Goal: Navigation & Orientation: Find specific page/section

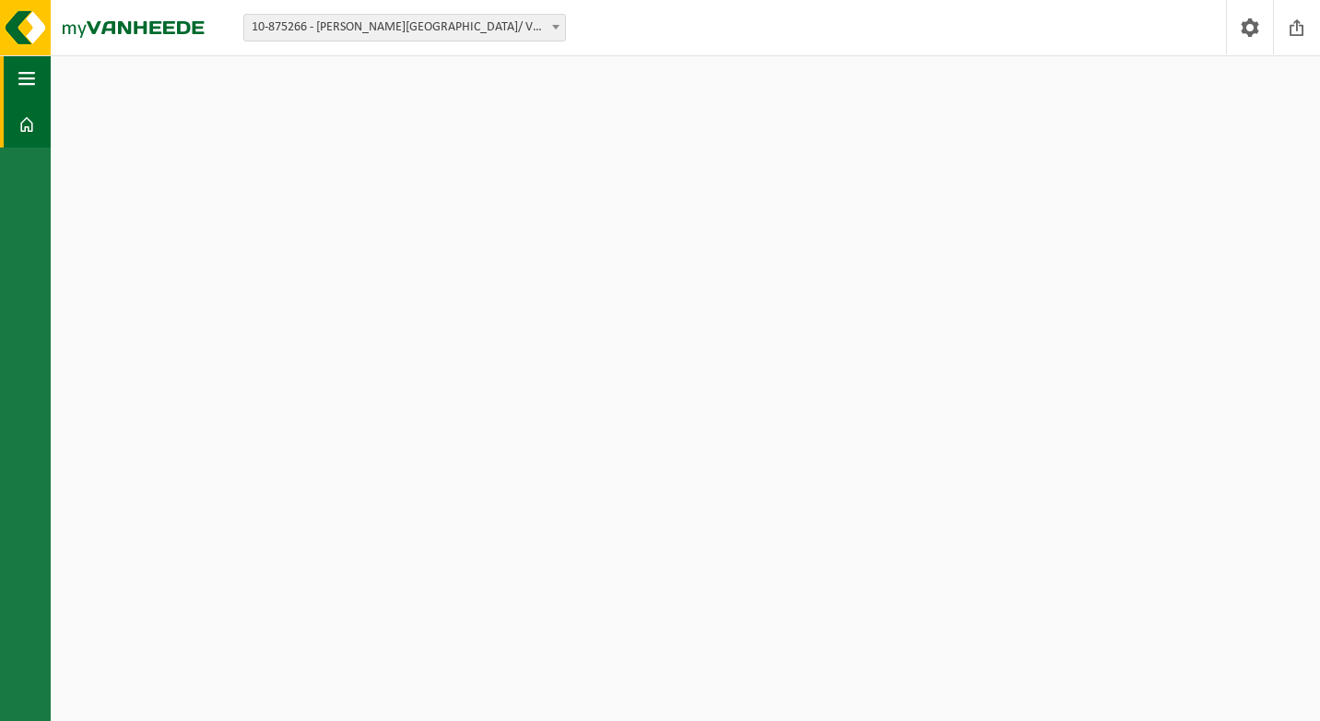
click at [36, 87] on button "Navigatie" at bounding box center [25, 78] width 51 height 46
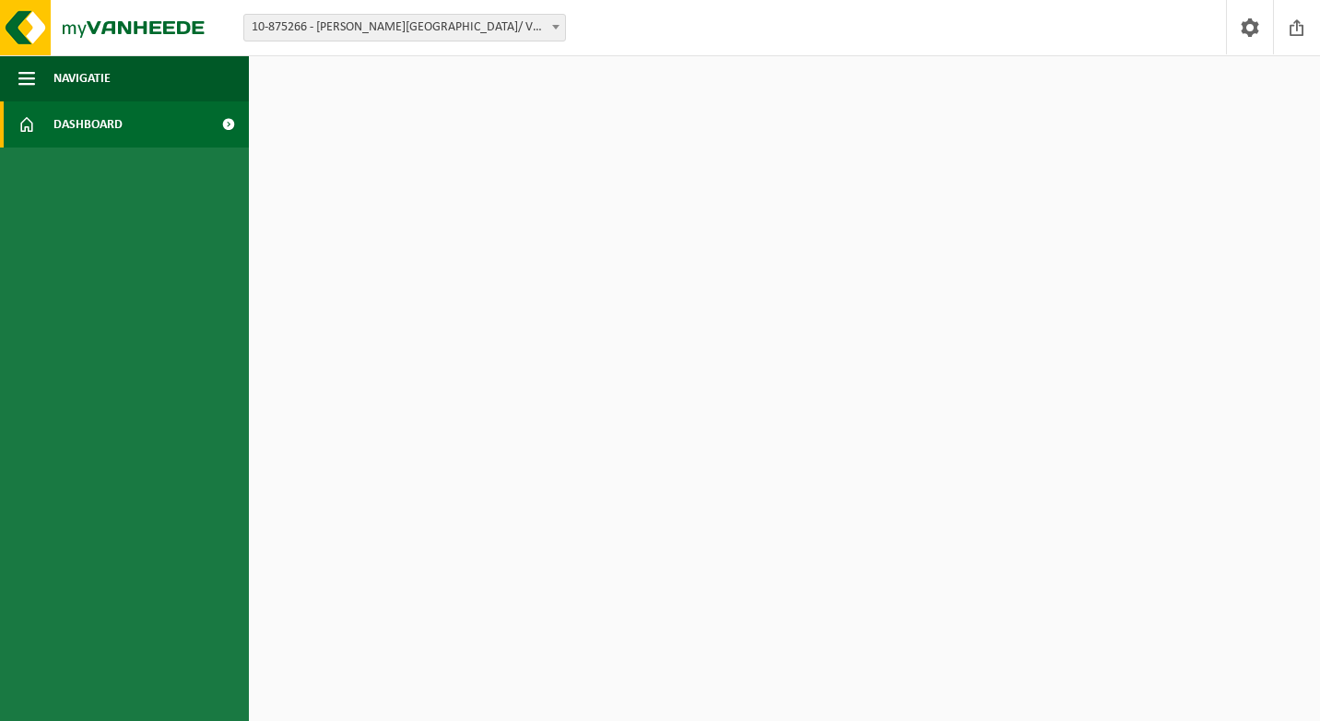
click at [81, 116] on span "Dashboard" at bounding box center [87, 124] width 69 height 46
click at [554, 30] on span at bounding box center [556, 27] width 18 height 24
click at [178, 142] on link "Dashboard" at bounding box center [124, 124] width 249 height 46
click at [231, 126] on span at bounding box center [227, 124] width 41 height 46
click at [105, 86] on span "Navigatie" at bounding box center [81, 78] width 57 height 46
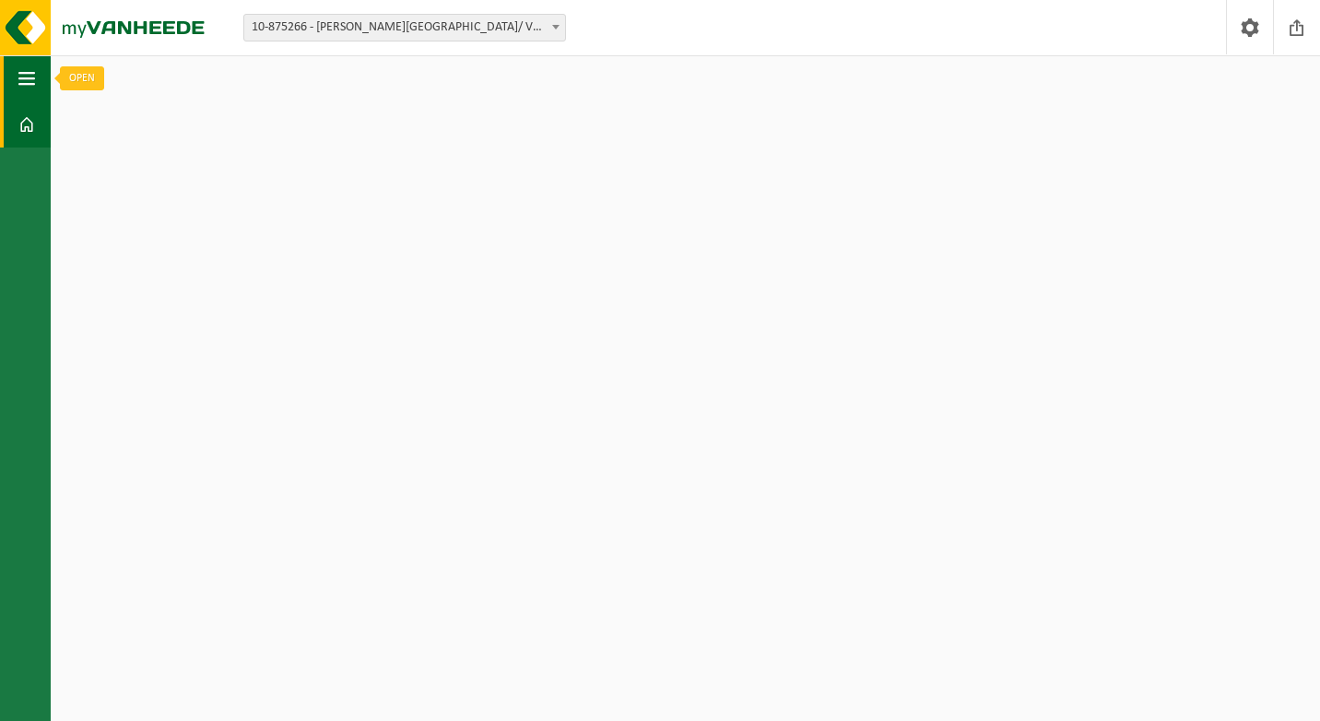
click at [29, 83] on span "button" at bounding box center [26, 78] width 17 height 46
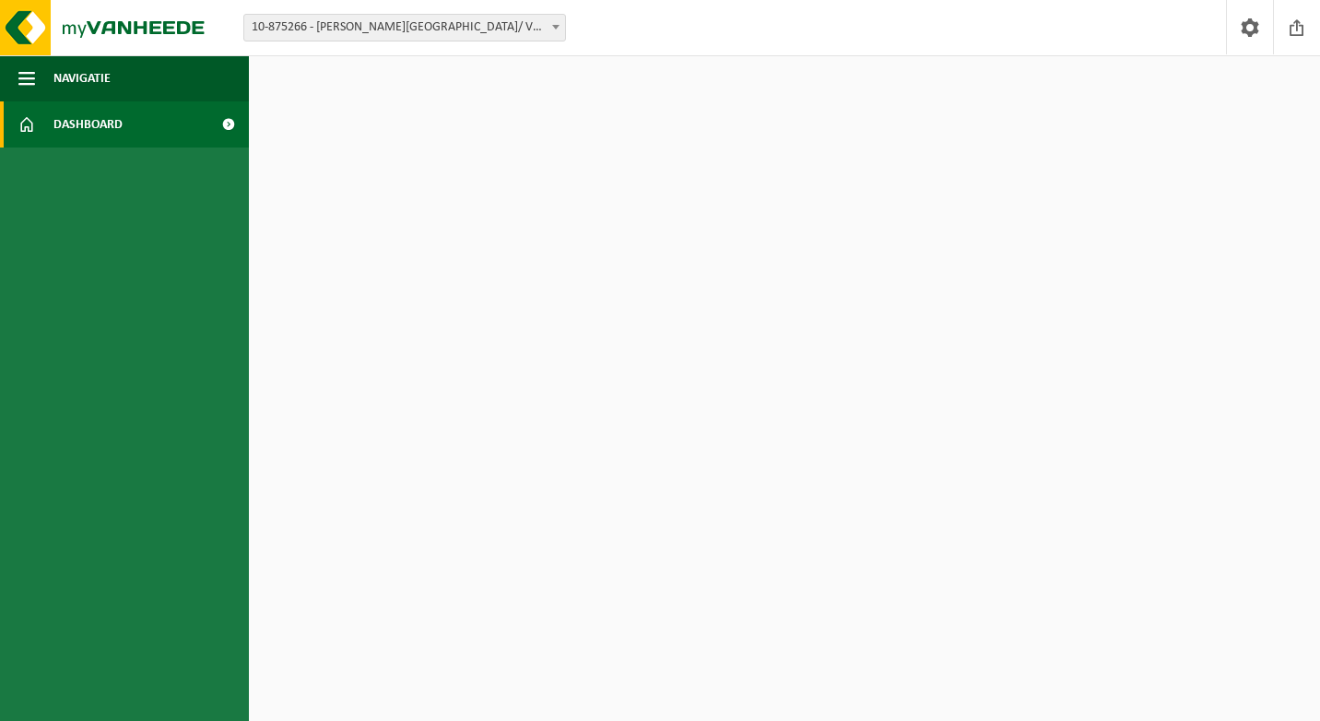
click at [121, 124] on span "Dashboard" at bounding box center [87, 124] width 69 height 46
click at [228, 122] on span at bounding box center [227, 124] width 41 height 46
click at [159, 26] on img at bounding box center [110, 27] width 221 height 55
click at [37, 119] on link "Dashboard" at bounding box center [124, 124] width 249 height 46
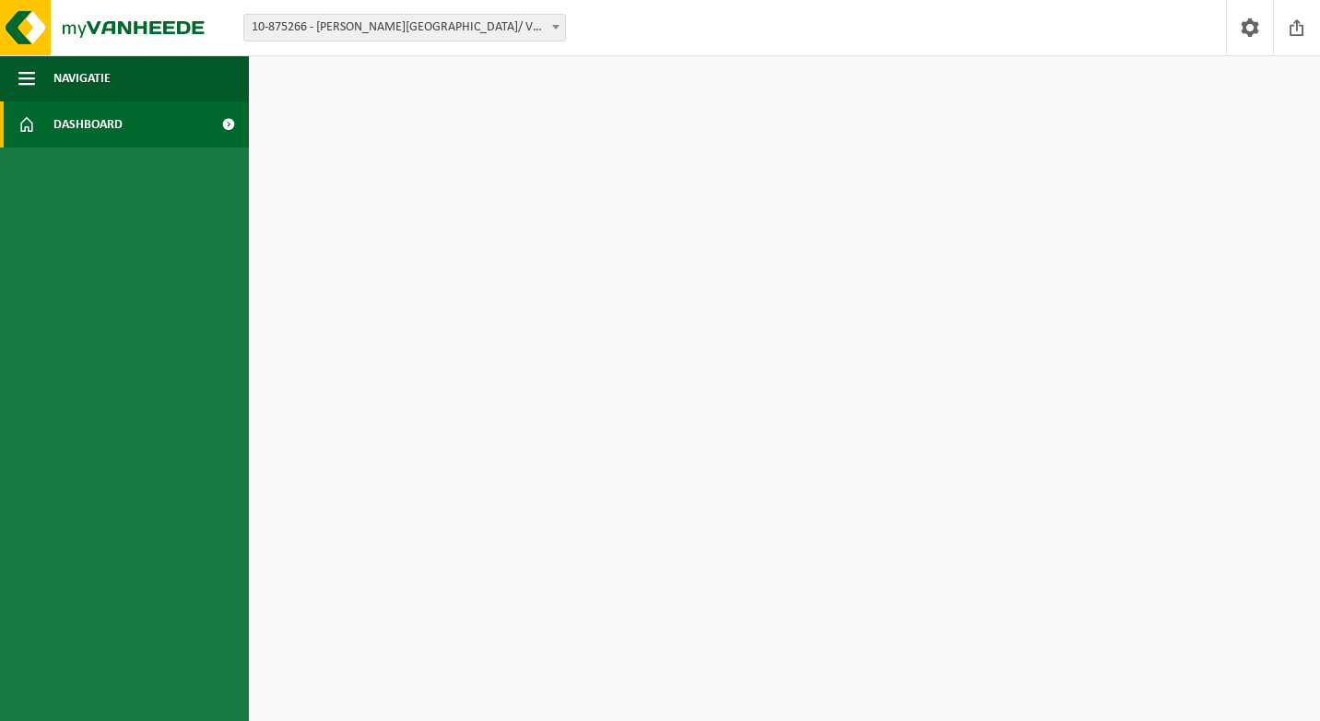
click at [37, 119] on link "Dashboard" at bounding box center [124, 124] width 249 height 46
click at [68, 82] on span "Navigatie" at bounding box center [81, 78] width 57 height 46
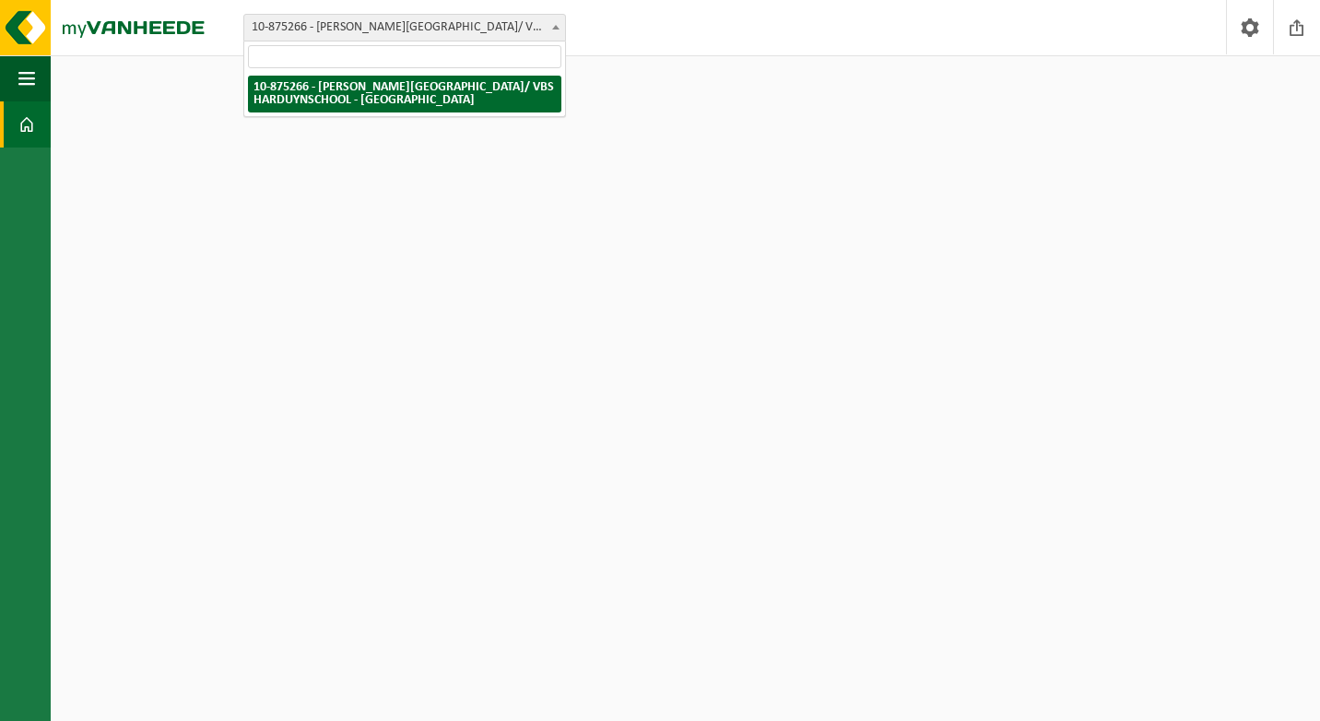
click at [555, 31] on span at bounding box center [556, 27] width 18 height 24
click at [31, 74] on span "button" at bounding box center [26, 78] width 17 height 46
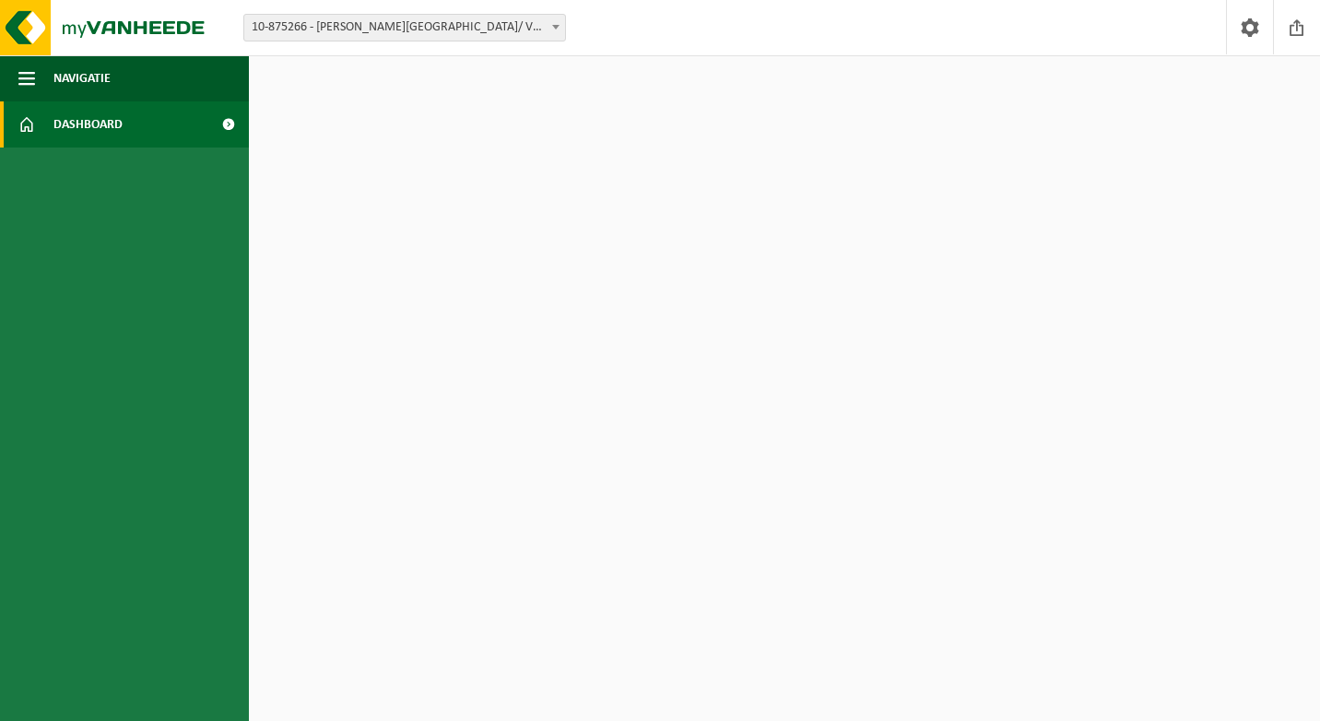
click at [224, 124] on span at bounding box center [227, 124] width 41 height 46
click at [102, 77] on span "Navigatie" at bounding box center [81, 78] width 57 height 46
